Goal: Task Accomplishment & Management: Use online tool/utility

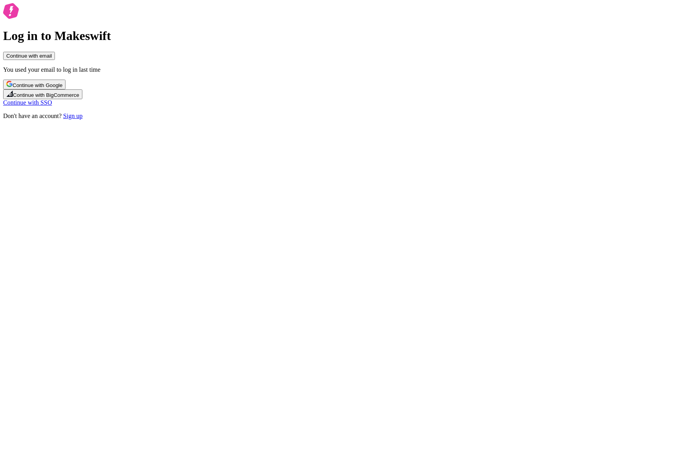
click at [62, 88] on span "Continue with Google" at bounding box center [38, 85] width 50 height 6
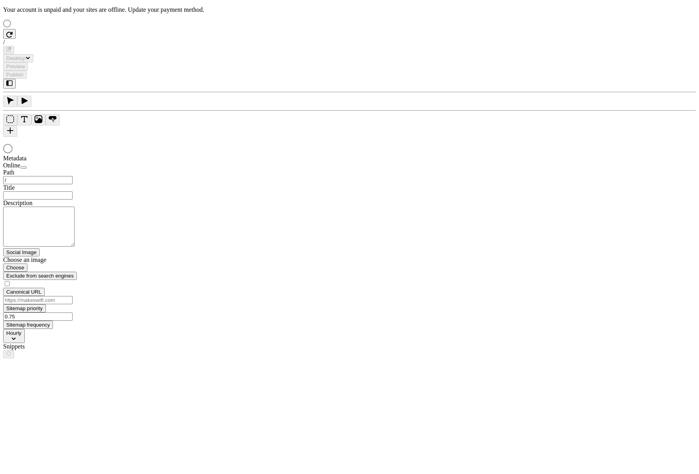
type input "The Great Translations Adventure Base Locale"
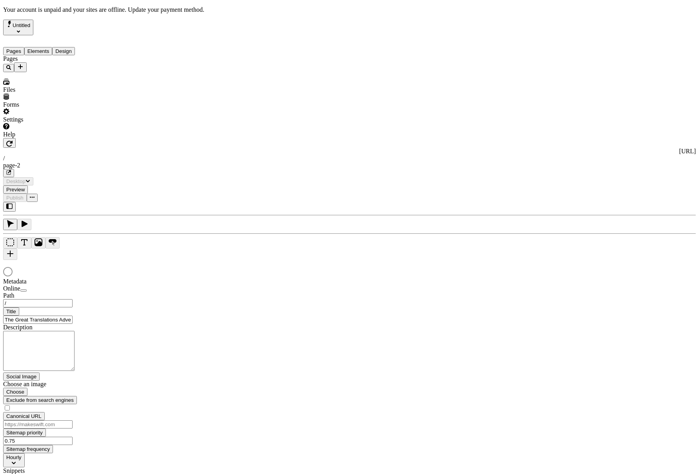
type input "/page-2"
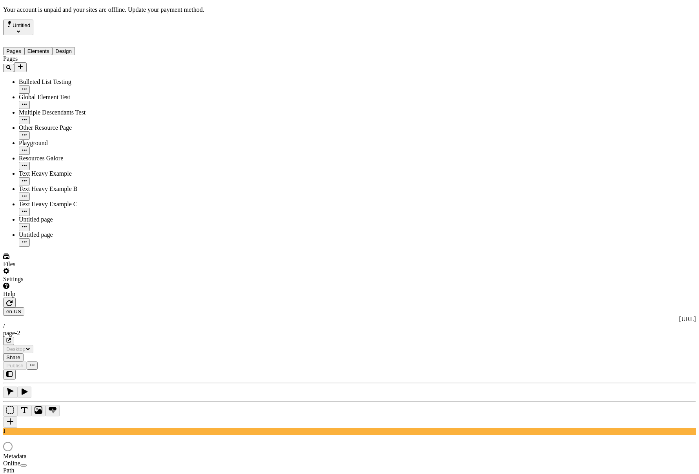
type input "/page-2"
click at [110, 370] on div "J" at bounding box center [349, 402] width 692 height 65
click at [94, 298] on div at bounding box center [50, 298] width 94 height 0
drag, startPoint x: 94, startPoint y: 261, endPoint x: 102, endPoint y: 203, distance: 59.1
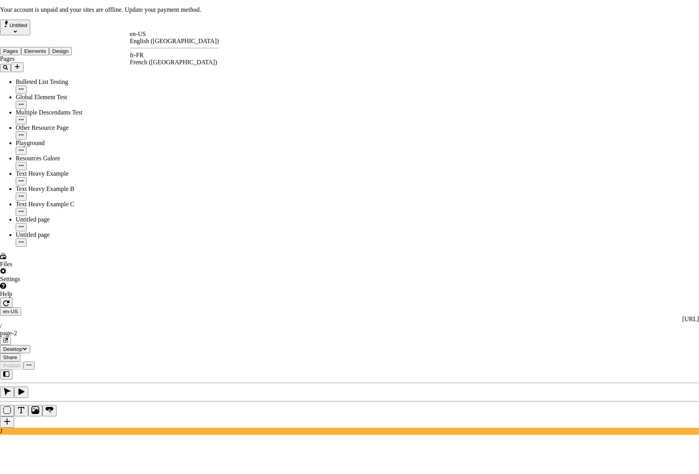
click at [154, 58] on div "fr-FR" at bounding box center [174, 55] width 89 height 7
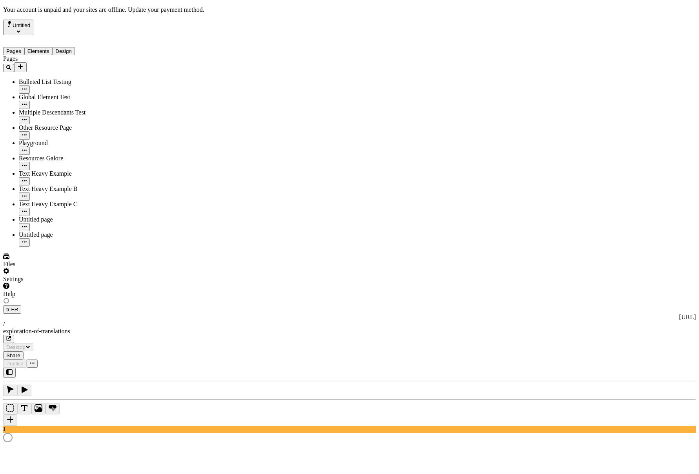
type input "/exploration-of-translations"
type textarea "This is my French localized description. If it were empty, it would not appear …"
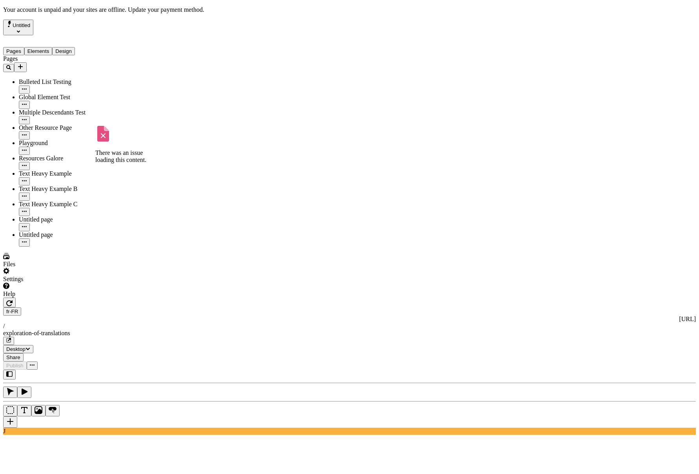
click at [47, 201] on div "Text Heavy Example C" at bounding box center [58, 204] width 78 height 7
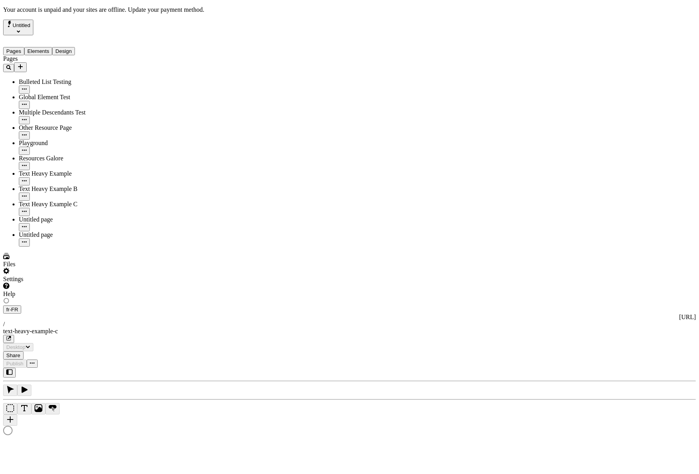
type input "/text-heavy-example-c"
type input "Text Heavy Example C"
type textarea "This is the description for a text-heavy example page."
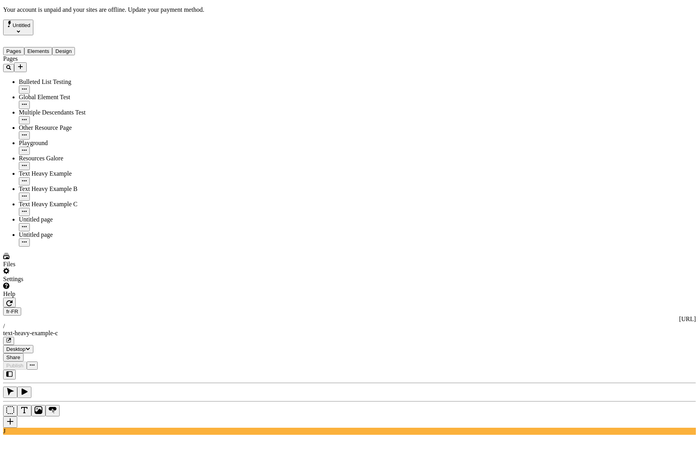
click at [65, 283] on div "Settings" at bounding box center [50, 275] width 94 height 15
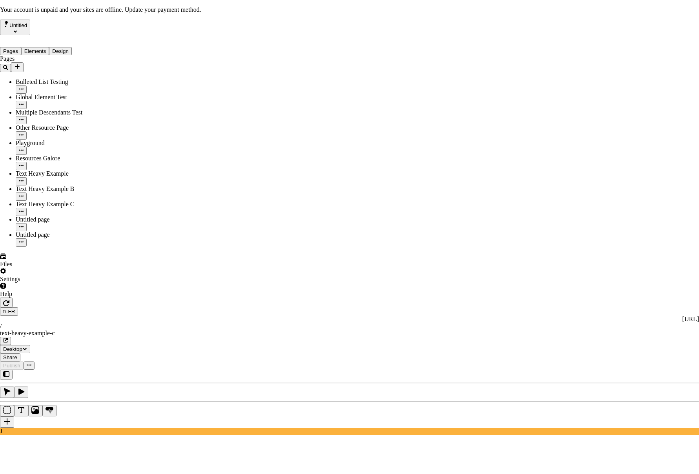
drag, startPoint x: 526, startPoint y: 274, endPoint x: 531, endPoint y: 278, distance: 6.4
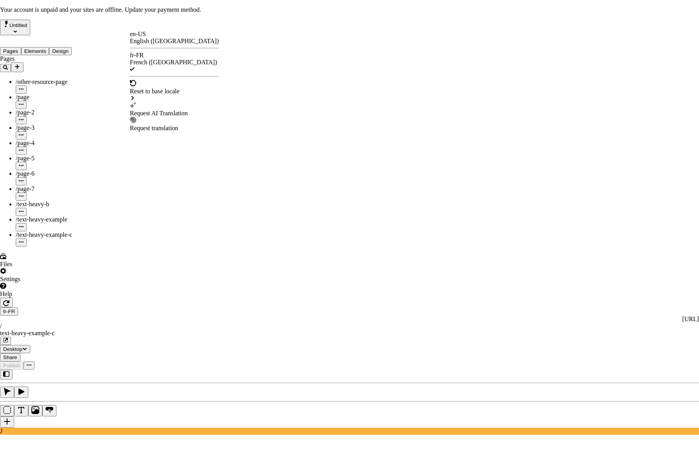
click at [170, 110] on div "Request AI Translation" at bounding box center [174, 113] width 89 height 7
checkbox input "true"
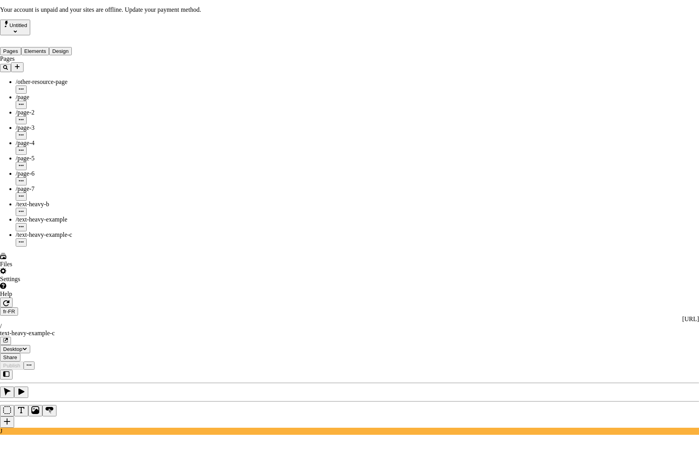
checkbox input "true"
drag, startPoint x: 269, startPoint y: 290, endPoint x: 269, endPoint y: 294, distance: 4.3
checkbox input "true"
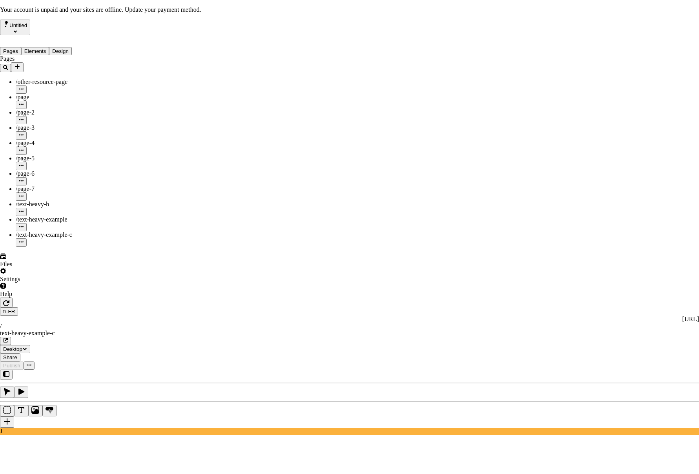
drag, startPoint x: 430, startPoint y: 358, endPoint x: 431, endPoint y: 366, distance: 7.9
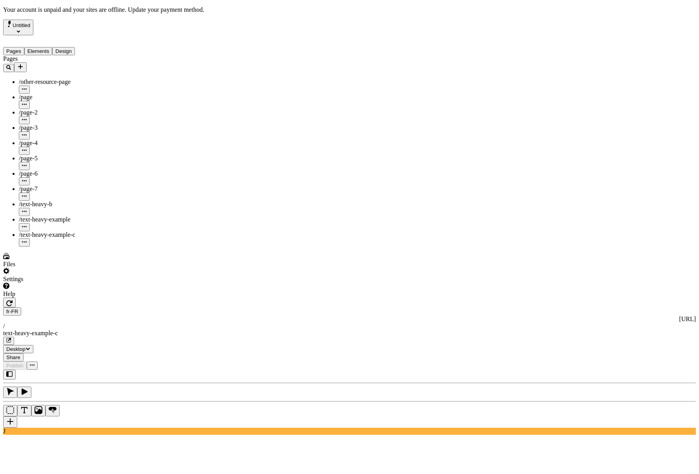
click at [100, 370] on div "J" at bounding box center [349, 402] width 692 height 65
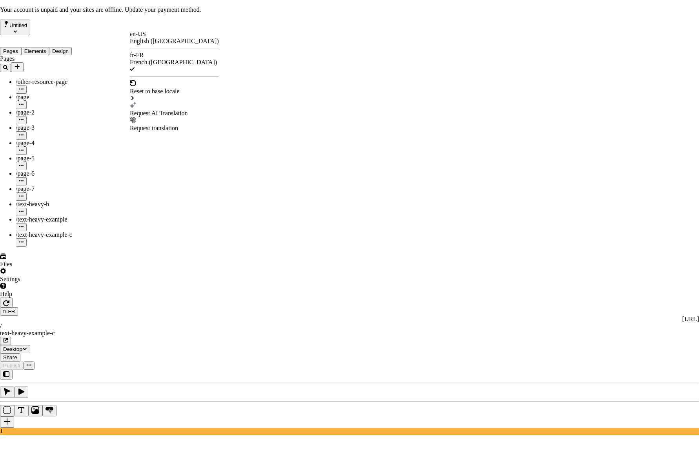
click at [169, 110] on div "Request AI Translation" at bounding box center [174, 113] width 89 height 7
checkbox input "true"
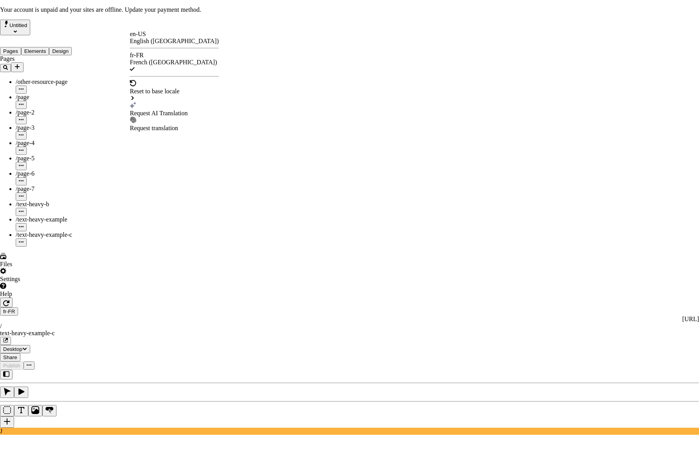
click at [155, 110] on div "Request AI Translation" at bounding box center [174, 113] width 89 height 7
checkbox input "true"
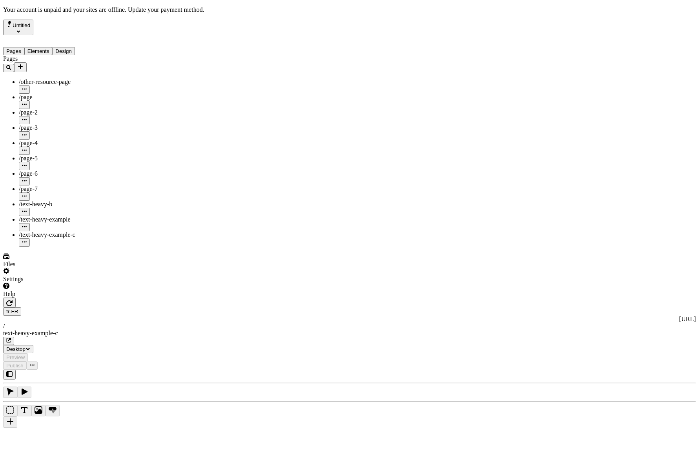
click at [106, 370] on div "J" at bounding box center [349, 402] width 692 height 65
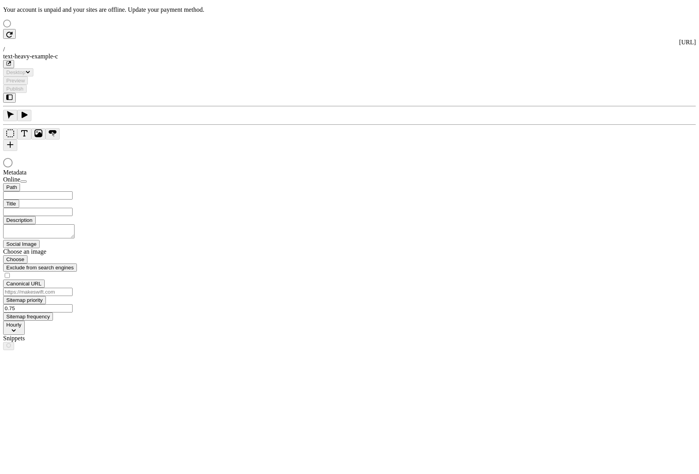
type input "/text-heavy-example-c"
type input "Text Heavy Example C"
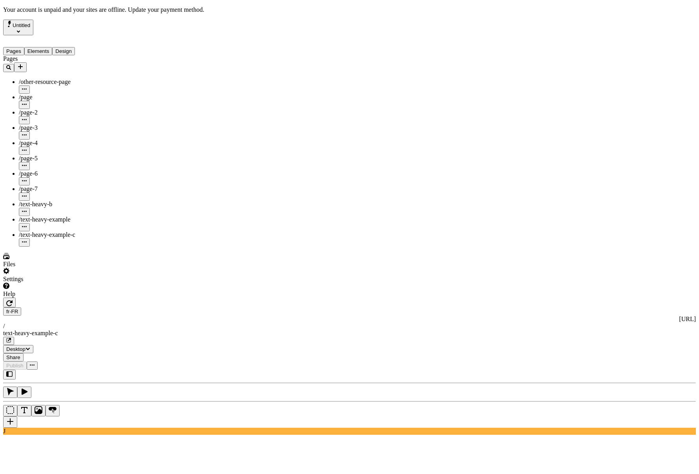
click at [72, 283] on div "Settings" at bounding box center [50, 275] width 94 height 15
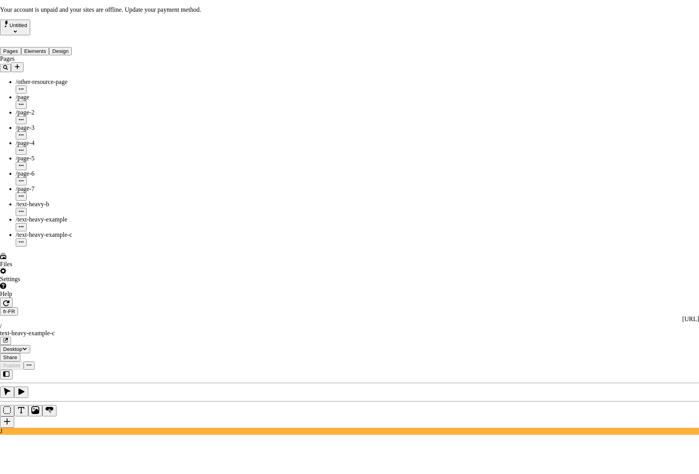
click at [164, 110] on div "Request AI Translation" at bounding box center [174, 113] width 89 height 7
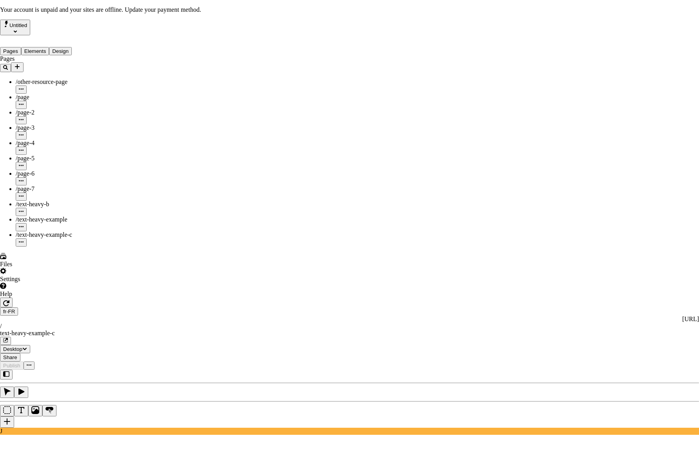
checkbox input "true"
drag, startPoint x: 429, startPoint y: 357, endPoint x: 427, endPoint y: 365, distance: 8.0
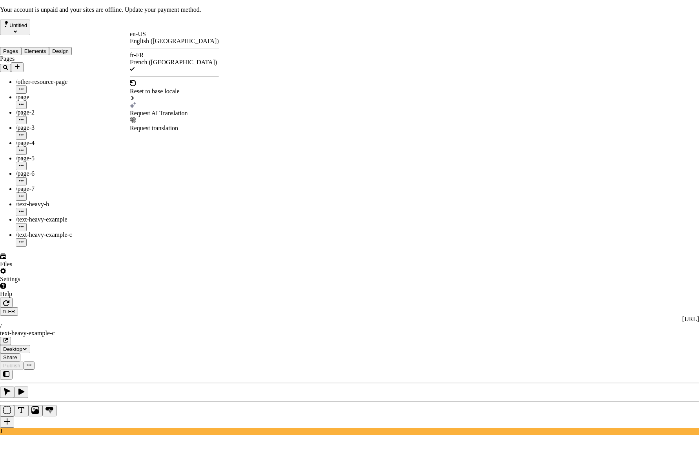
click at [168, 110] on div "Request AI Translation" at bounding box center [174, 113] width 89 height 7
drag, startPoint x: 261, startPoint y: 166, endPoint x: 306, endPoint y: 207, distance: 61.3
checkbox input "true"
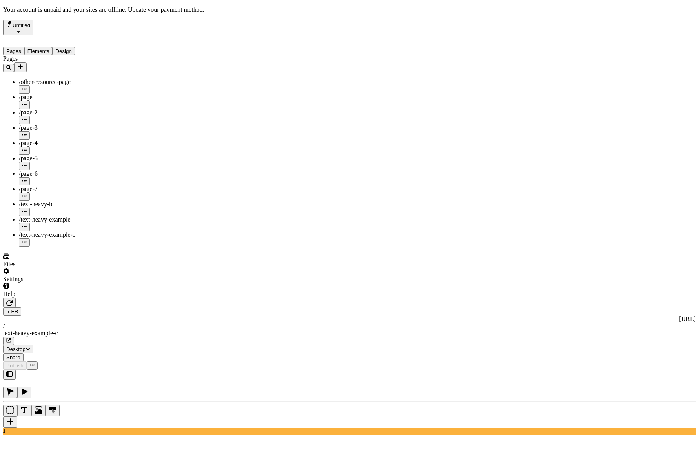
click at [71, 268] on div "Files" at bounding box center [50, 260] width 94 height 15
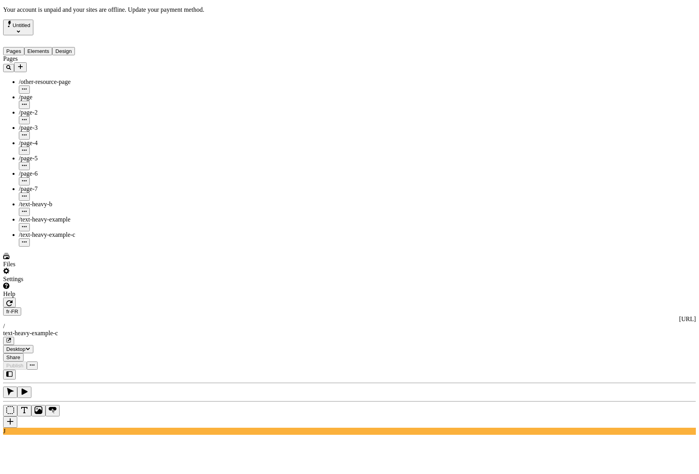
click at [71, 283] on div "Settings" at bounding box center [50, 275] width 94 height 15
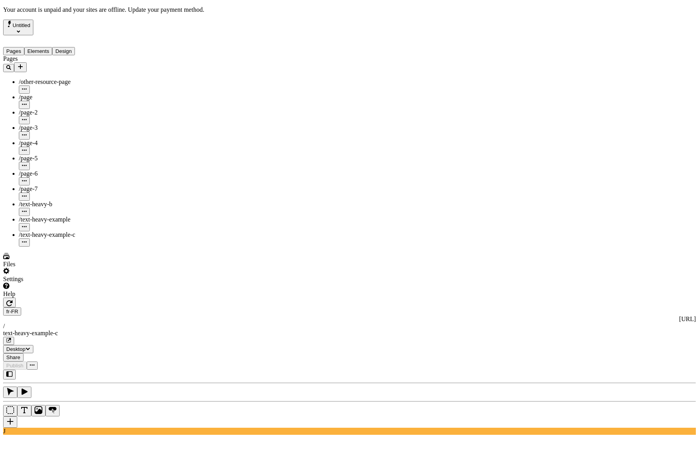
drag, startPoint x: 56, startPoint y: 28, endPoint x: 47, endPoint y: 31, distance: 9.7
click at [50, 30] on div "Untitled" at bounding box center [50, 28] width 94 height 16
click at [30, 28] on span "Untitled" at bounding box center [22, 25] width 18 height 6
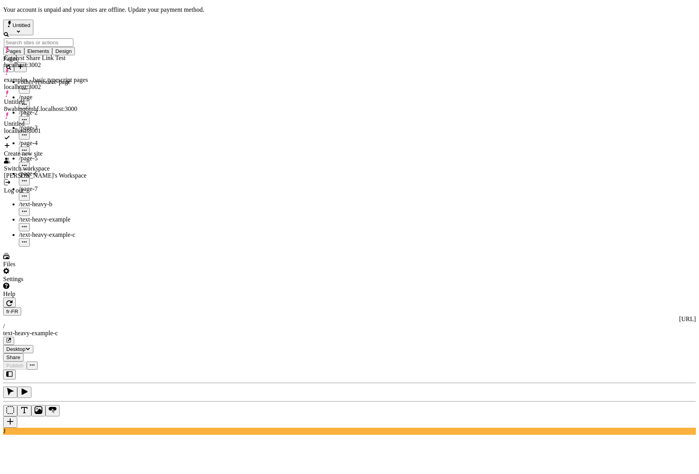
click at [40, 187] on div "Log out" at bounding box center [46, 190] width 84 height 7
